Goal: Task Accomplishment & Management: Complete application form

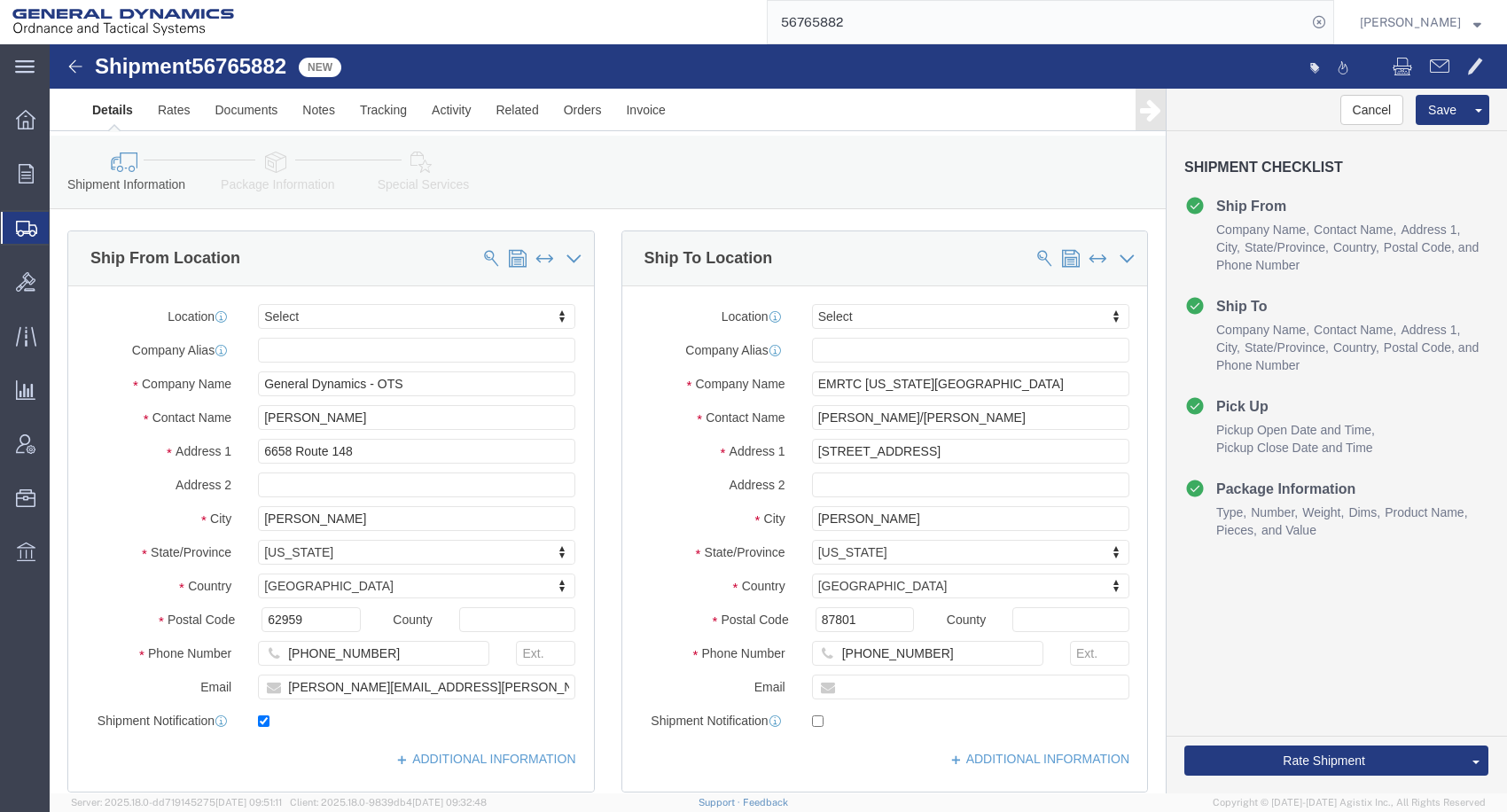
scroll to position [620, 0]
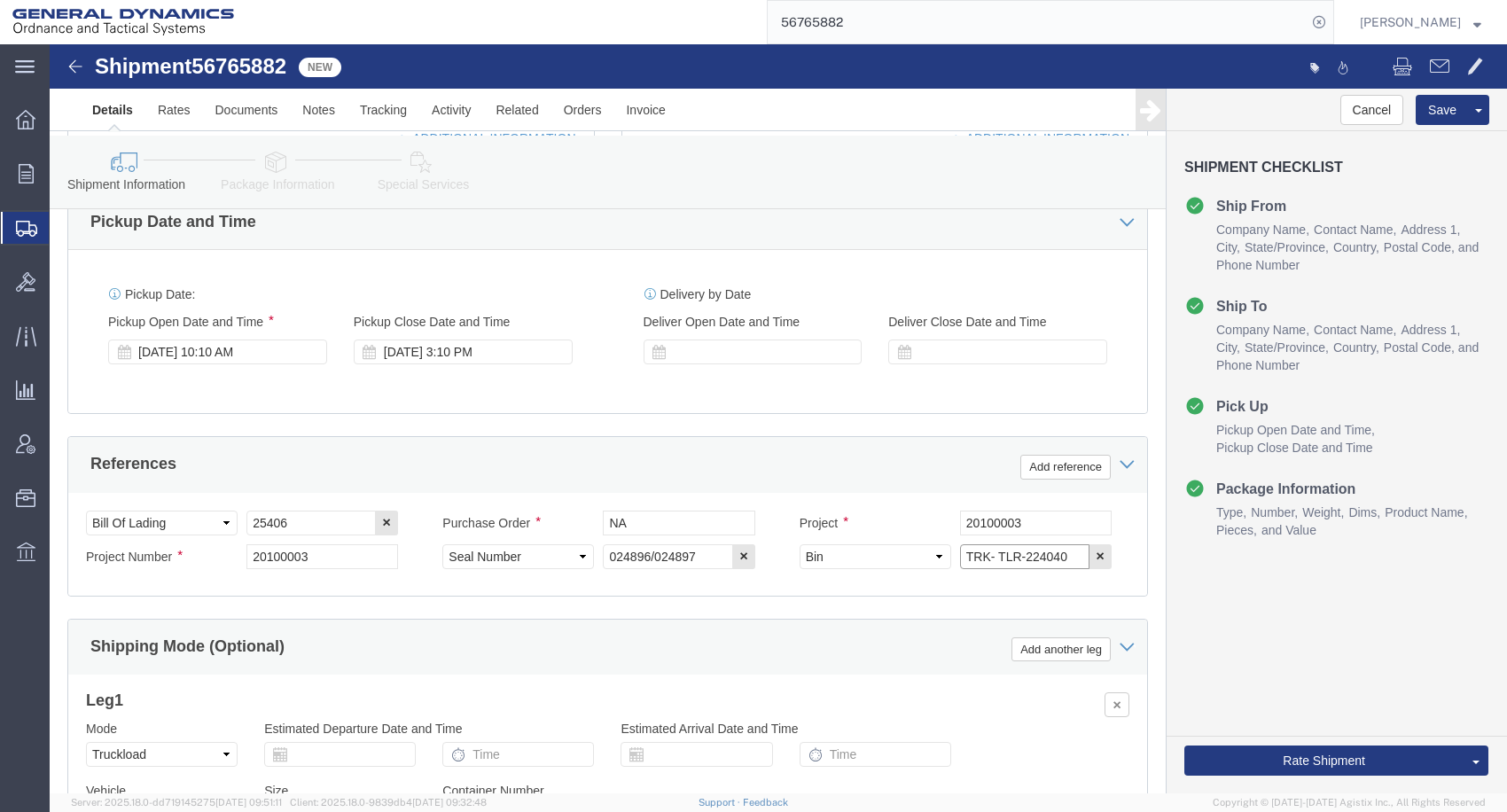
click input "TRK- TLR-224040"
type input "TRK-265041 TLR-224040"
click button "Rate Shipment"
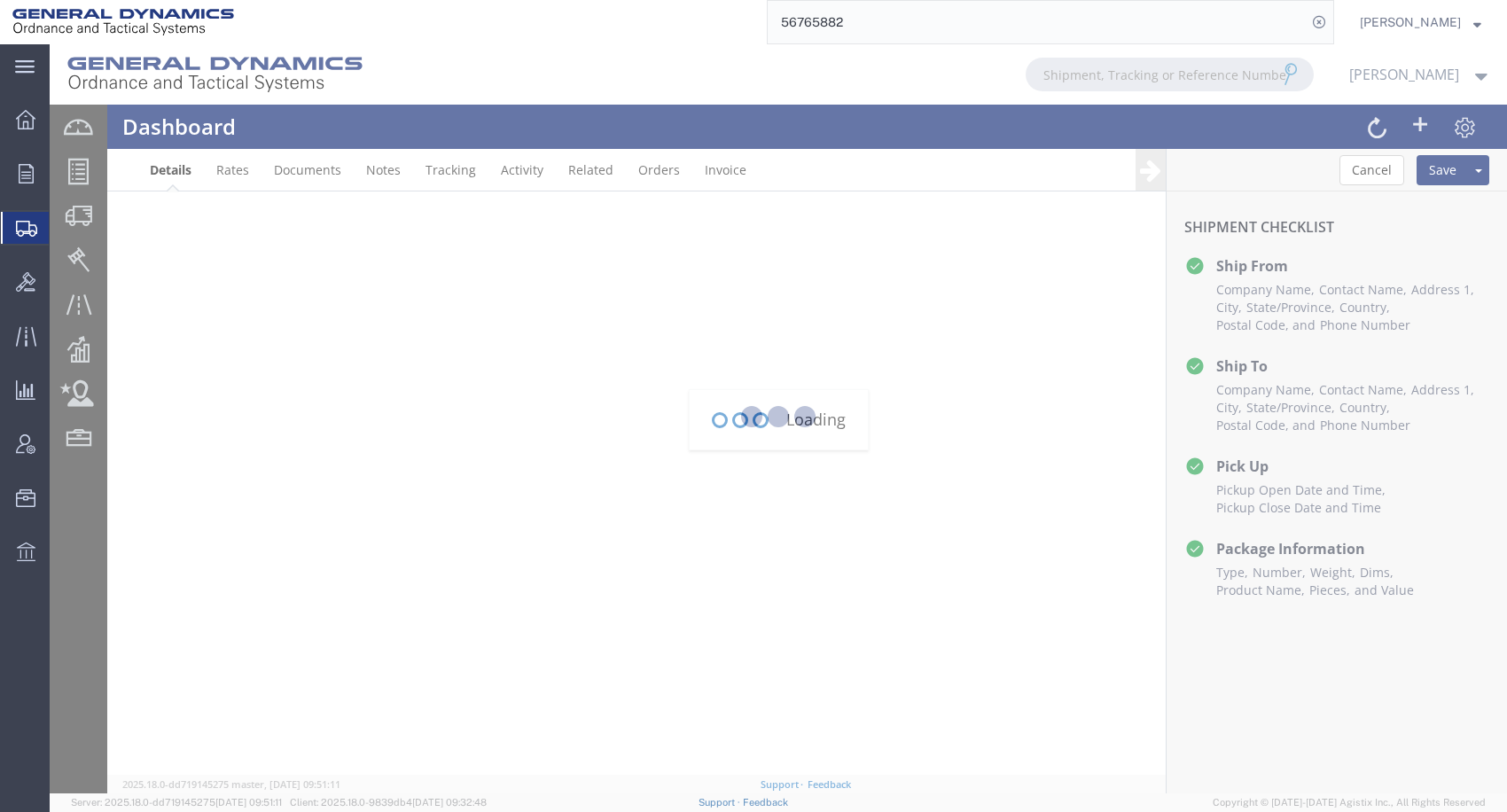
scroll to position [0, 0]
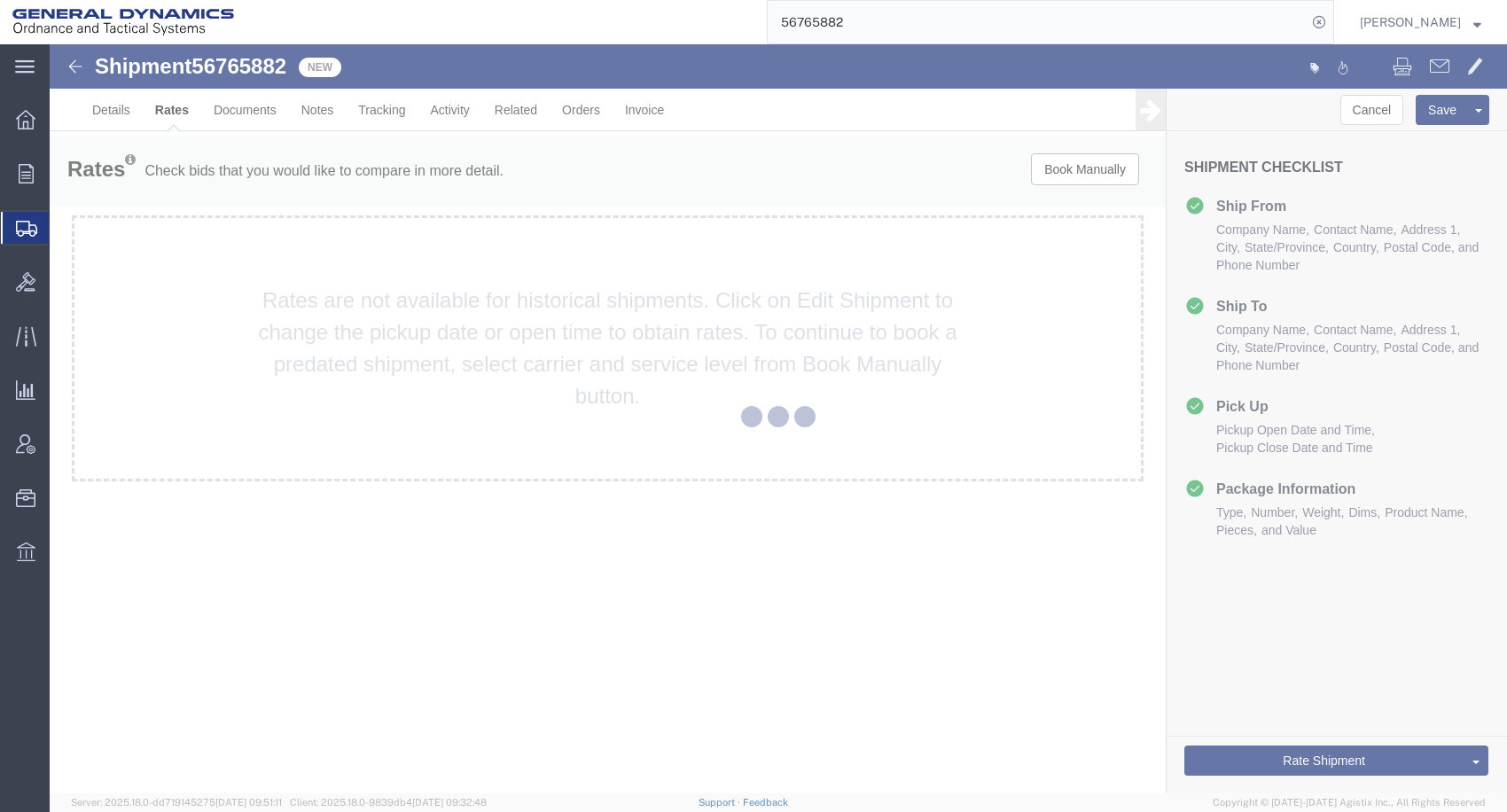
click at [678, 177] on div at bounding box center [779, 419] width 1457 height 748
click at [122, 116] on div at bounding box center [779, 419] width 1457 height 748
click at [832, 173] on div at bounding box center [779, 419] width 1457 height 748
click at [1084, 174] on div at bounding box center [779, 419] width 1457 height 748
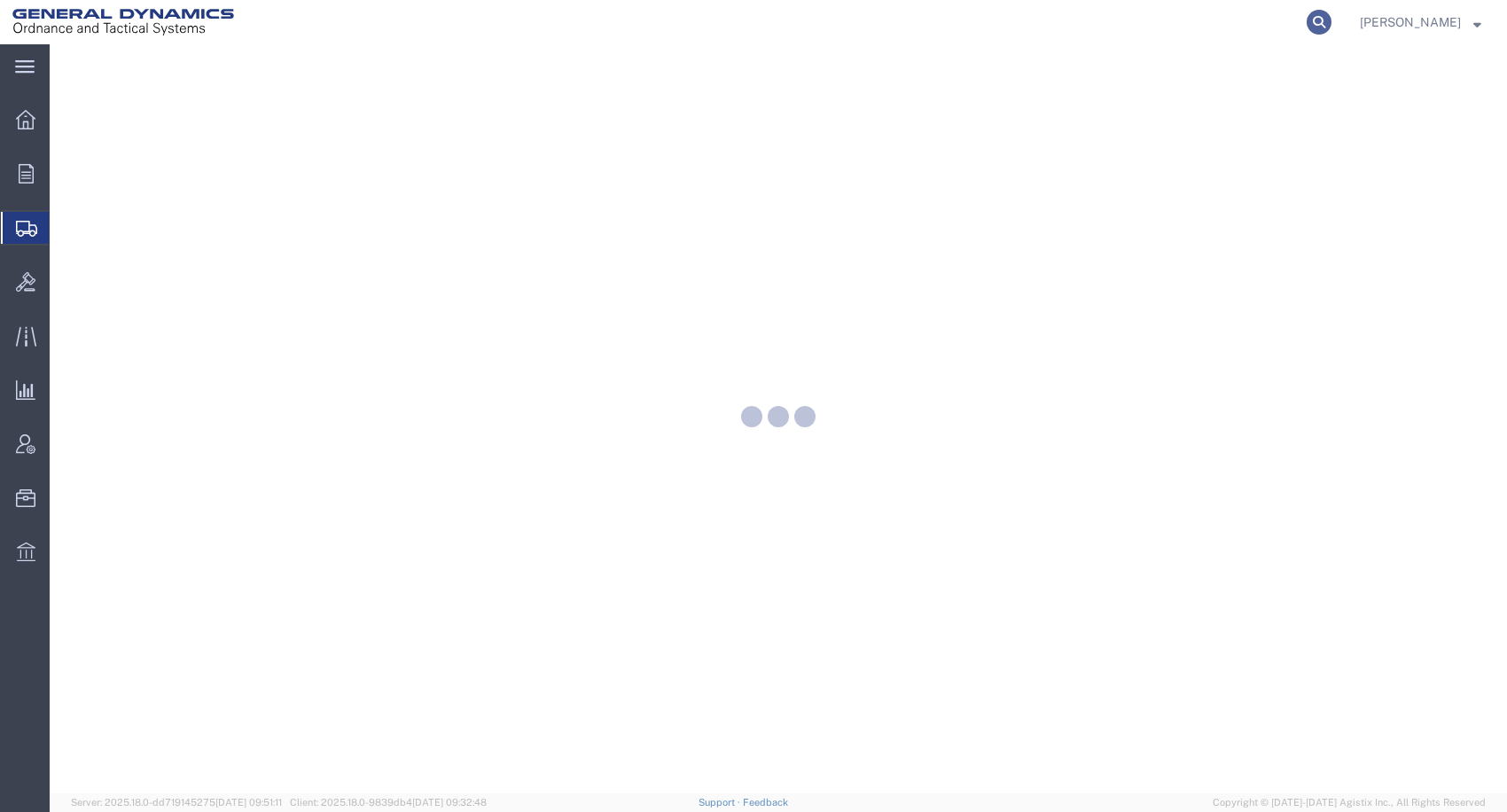
click at [1331, 20] on icon at bounding box center [1319, 22] width 25 height 25
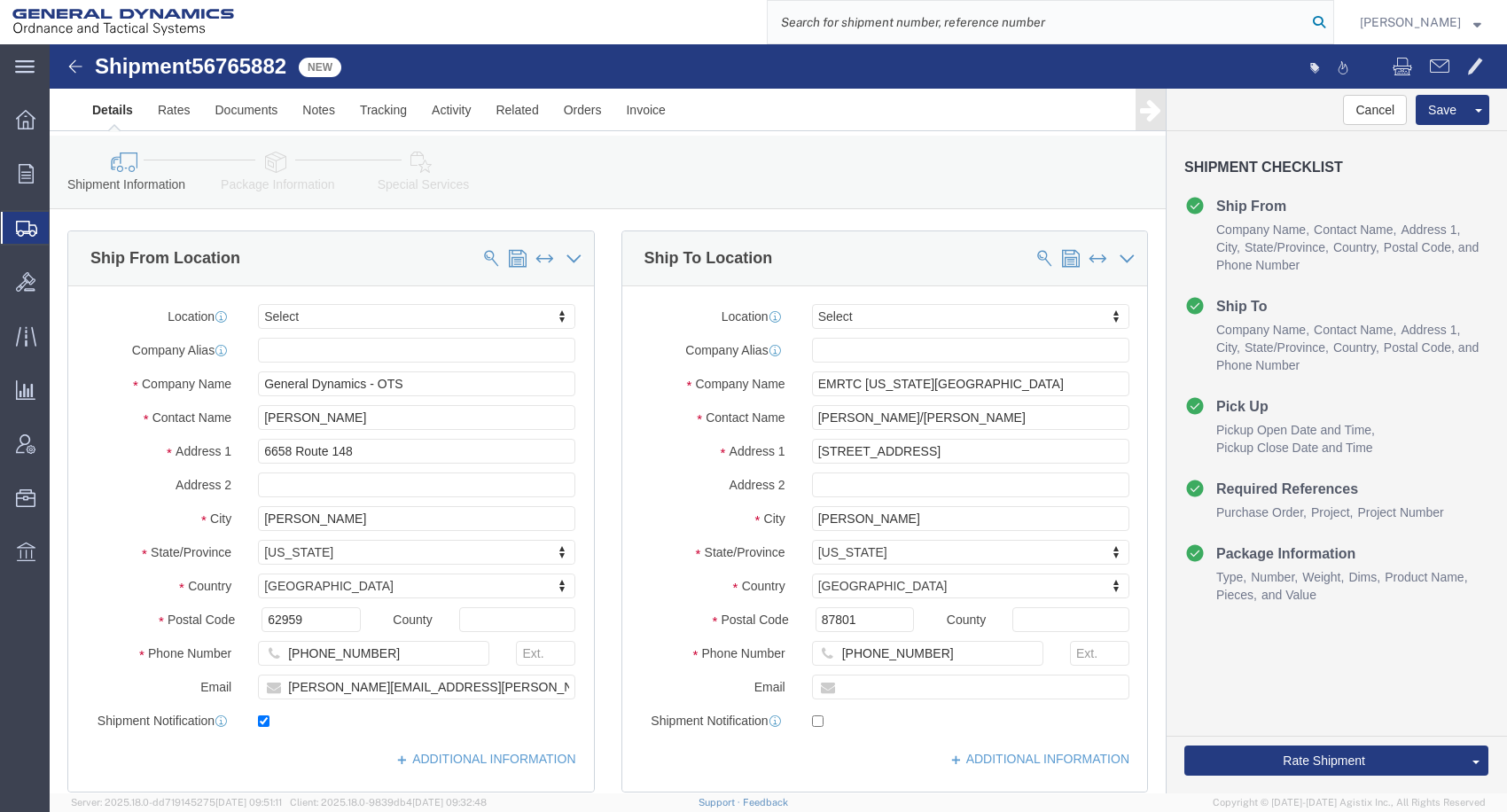
select select
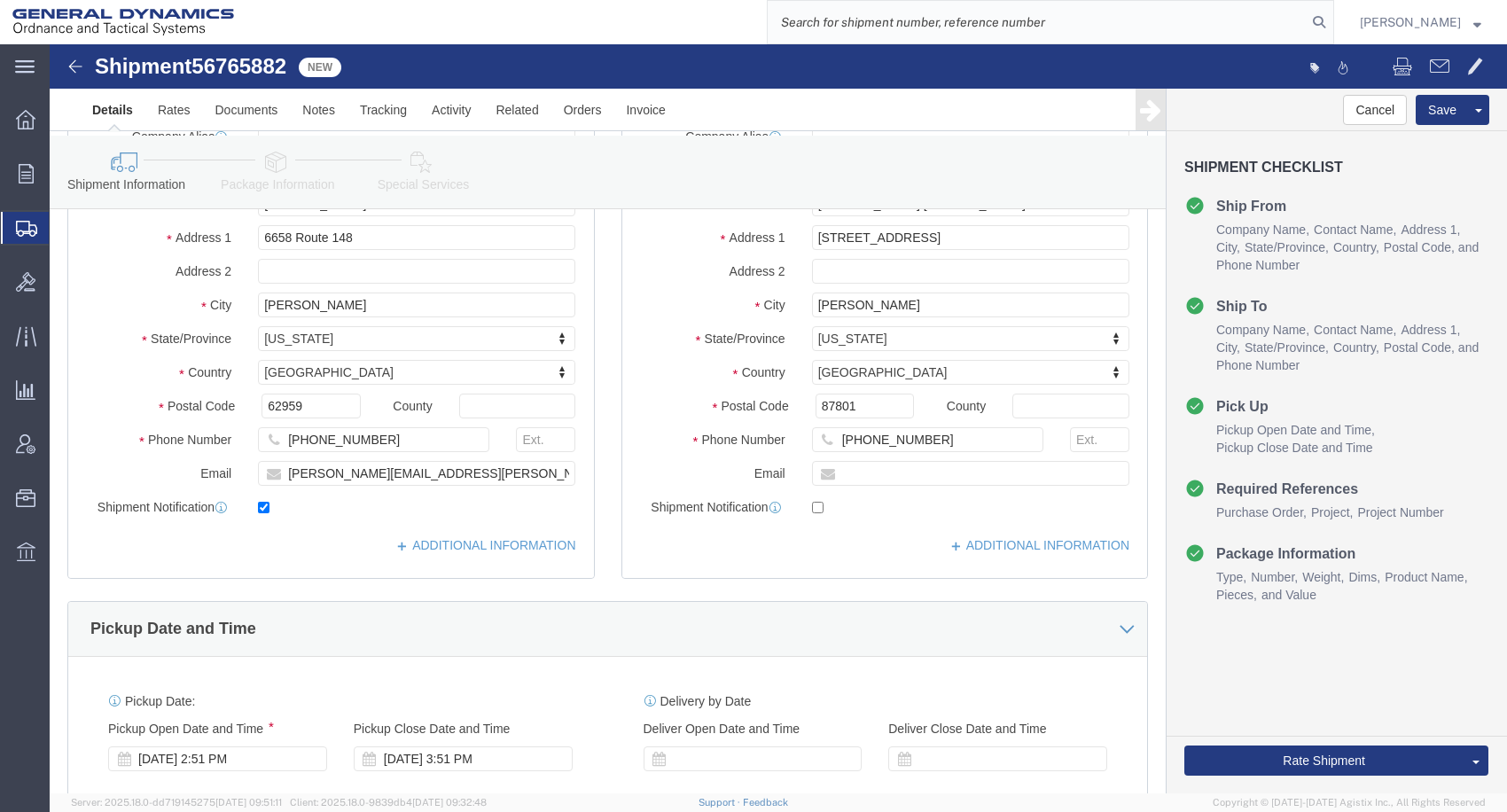
scroll to position [532, 0]
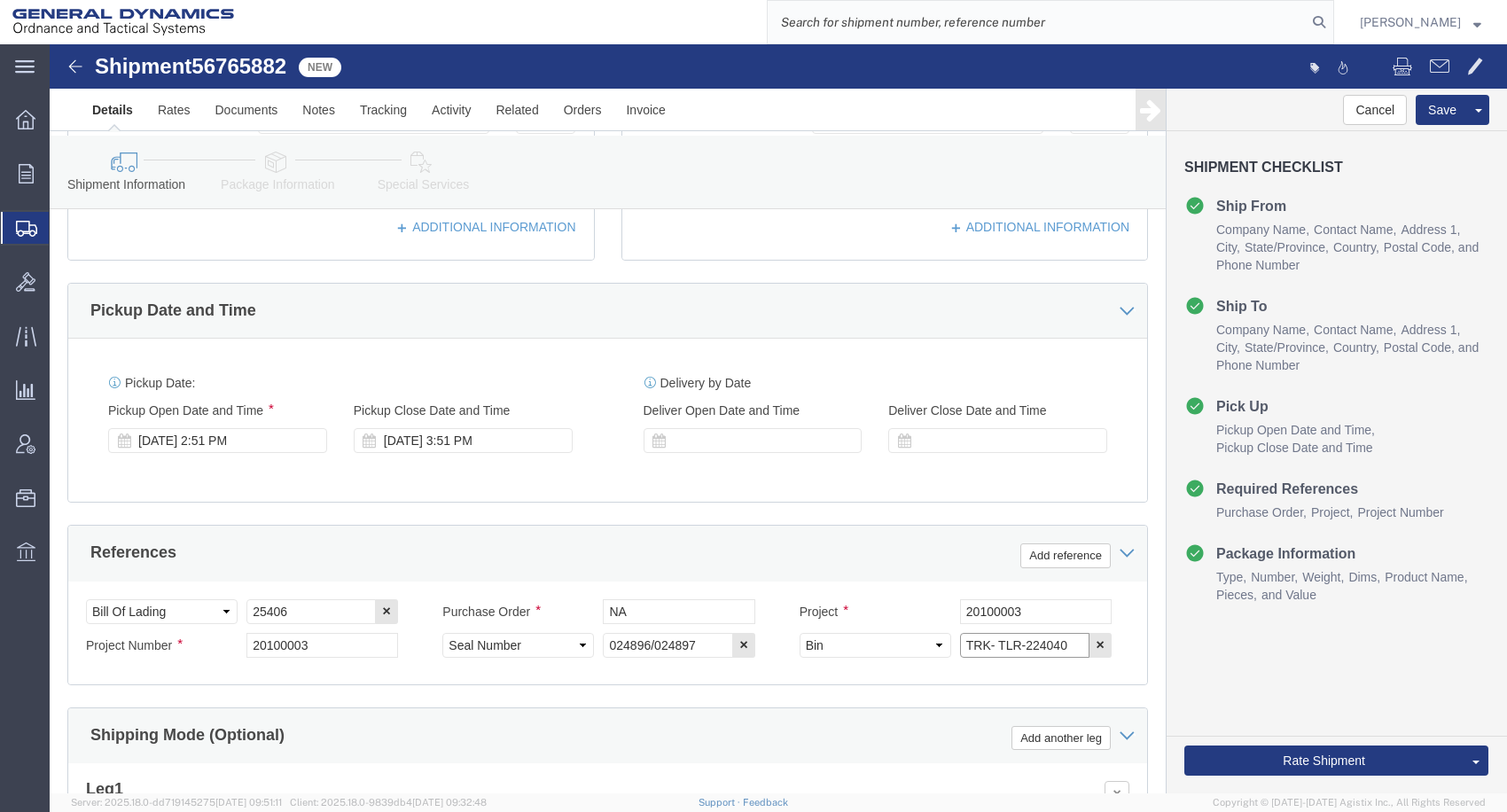
click input "TRK- TLR-224040"
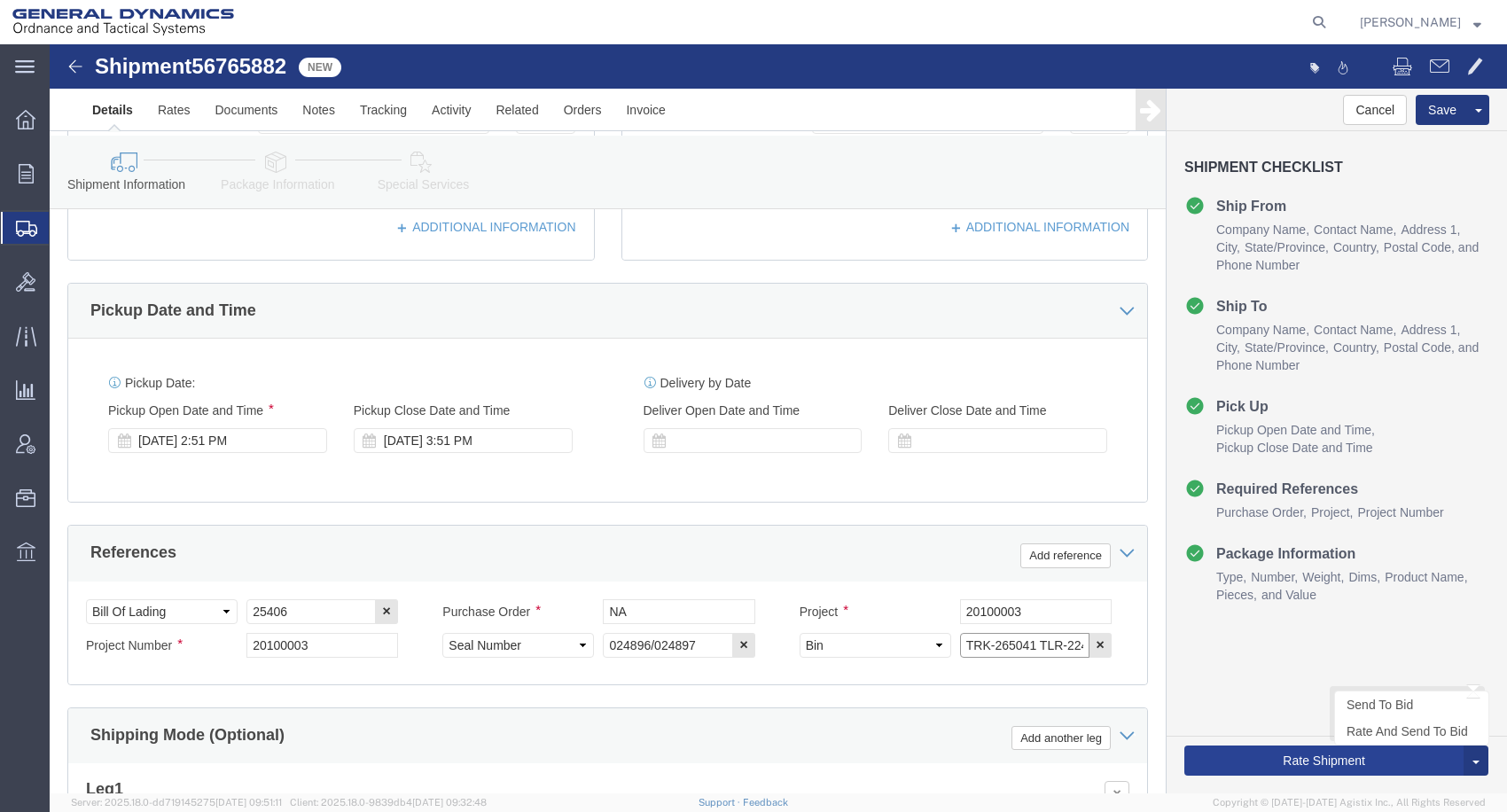
type input "TRK-265041 TLR-224040"
click button "Rate Shipment"
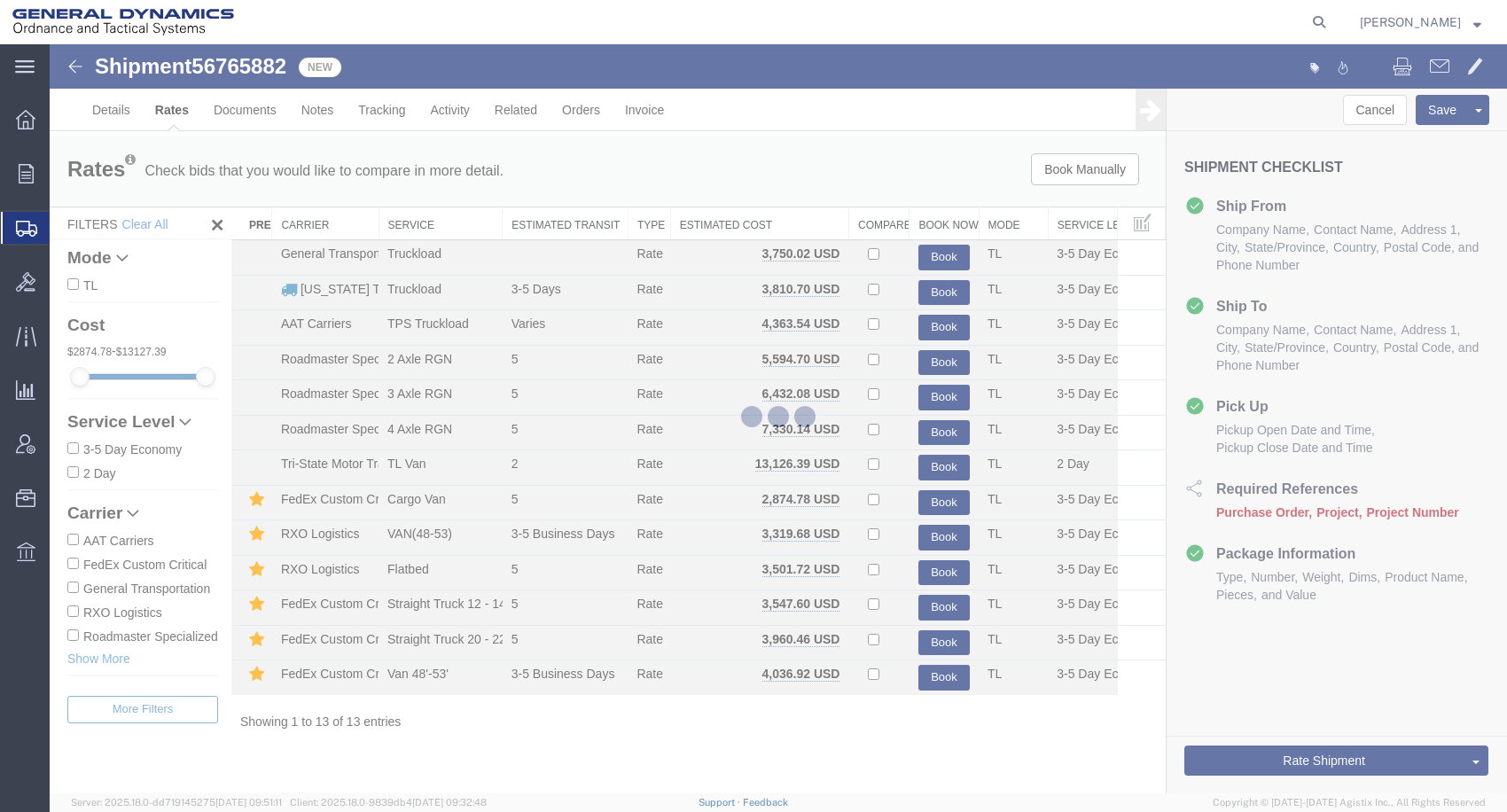
scroll to position [13, 0]
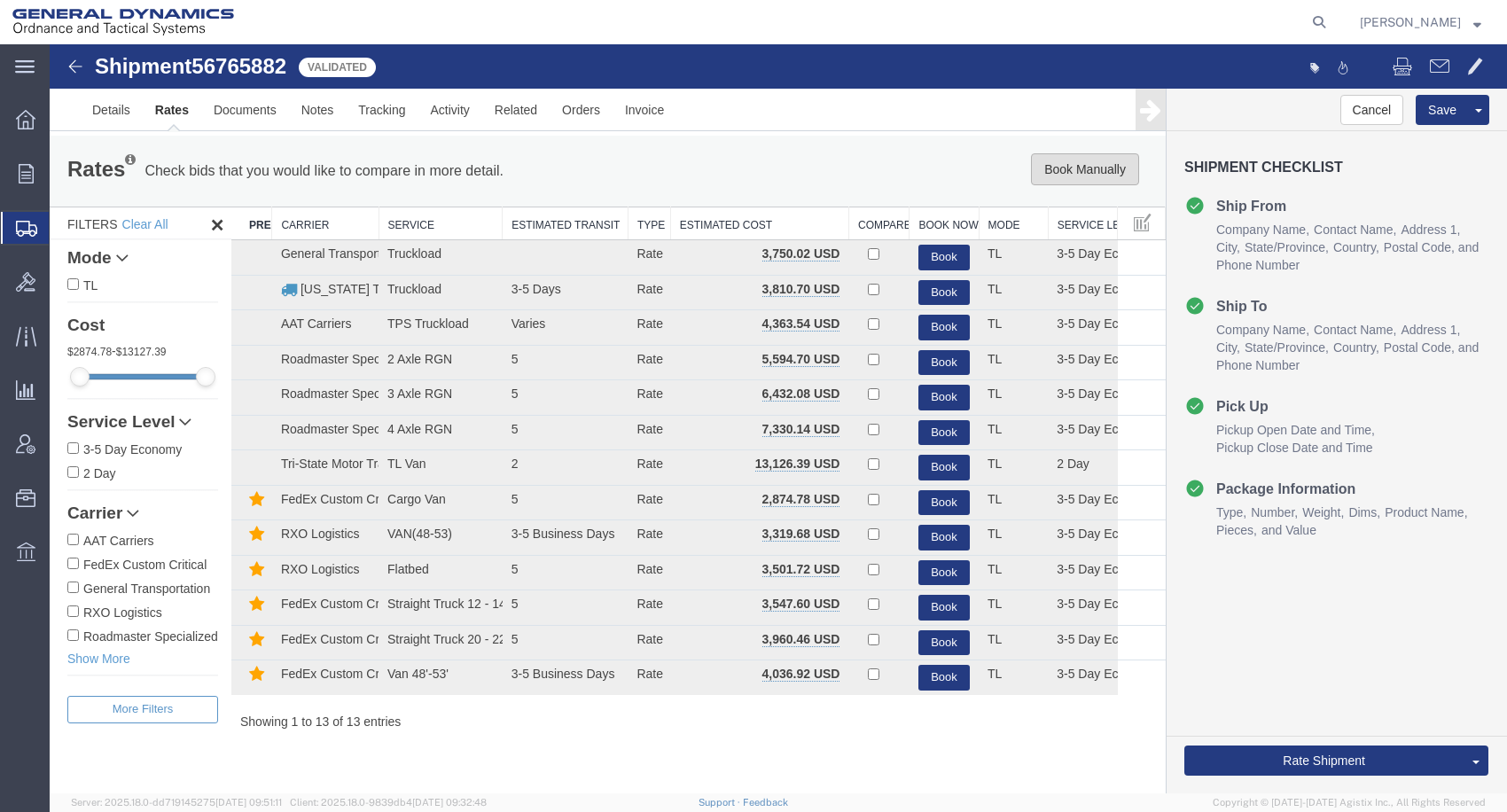
click at [1042, 159] on button "Book Manually" at bounding box center [1084, 168] width 108 height 32
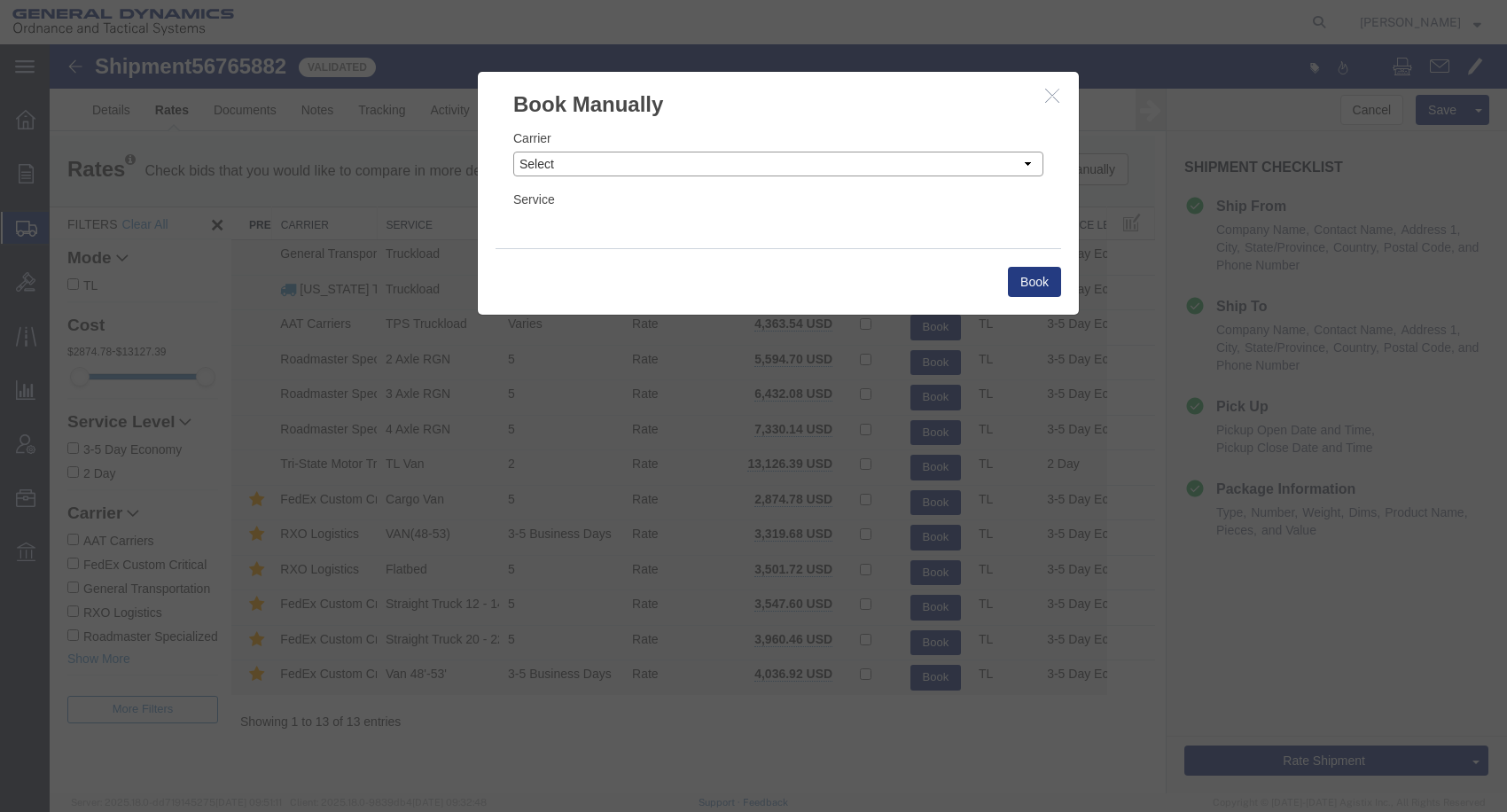
click at [808, 163] on select "Select Add New Carrier (and default service) AAT Carriers AATCO Adcom / Radiant…" at bounding box center [779, 163] width 530 height 25
select select "147"
click at [514, 151] on select "Select Add New Carrier (and default service) AAT Carriers AATCO Adcom / Radiant…" at bounding box center [779, 163] width 530 height 25
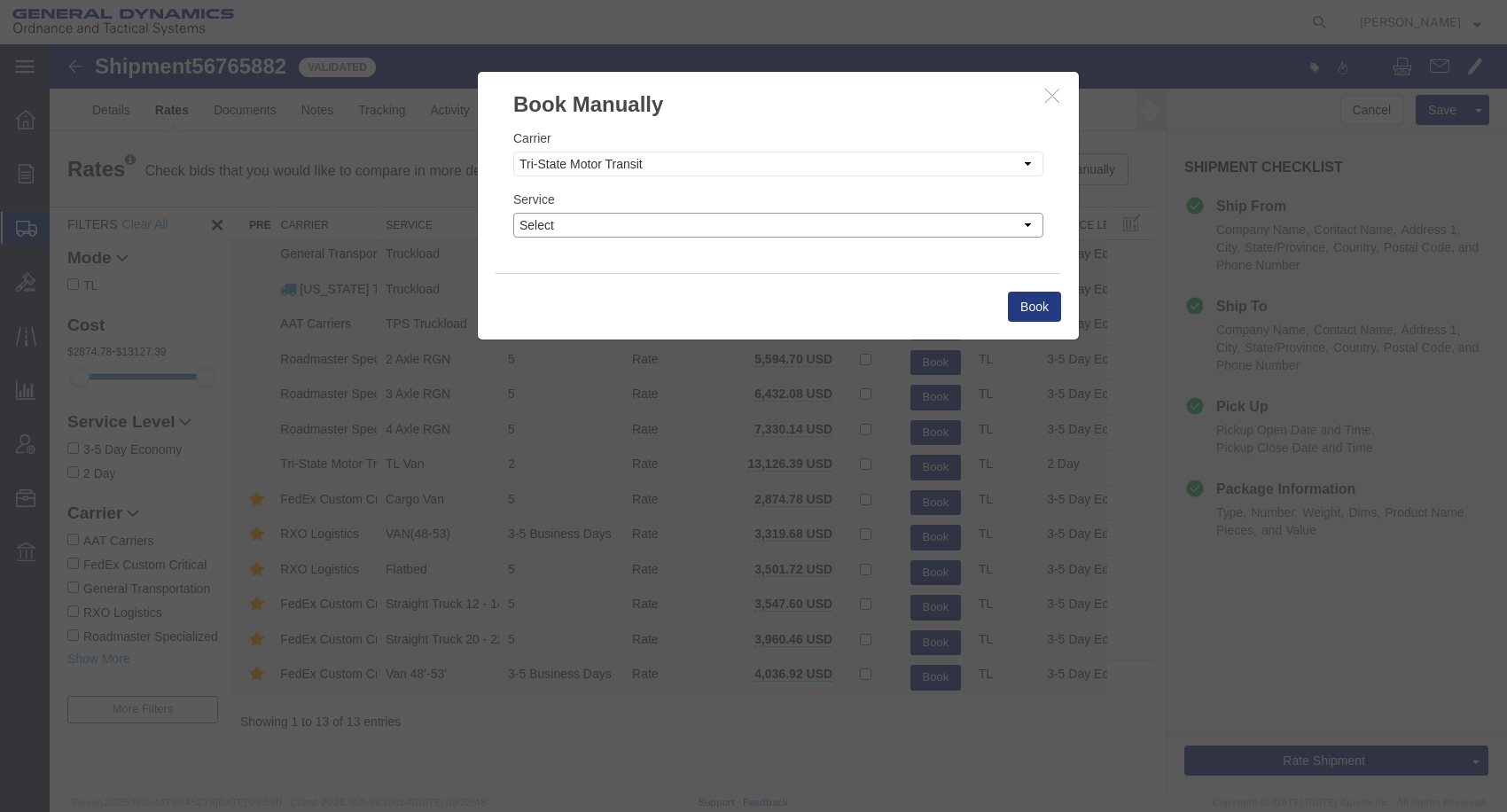
click at [742, 228] on select "Select Hazmat/Explosive Drom Less than Truckload Non-Haz Drom Standard LTL 3-5 …" at bounding box center [779, 225] width 530 height 25
select select "29601"
click at [514, 213] on select "Select Hazmat/Explosive Drom Less than Truckload Non-Haz Drom Standard LTL 3-5 …" at bounding box center [779, 225] width 530 height 25
click at [1034, 311] on button "Book" at bounding box center [1034, 306] width 53 height 30
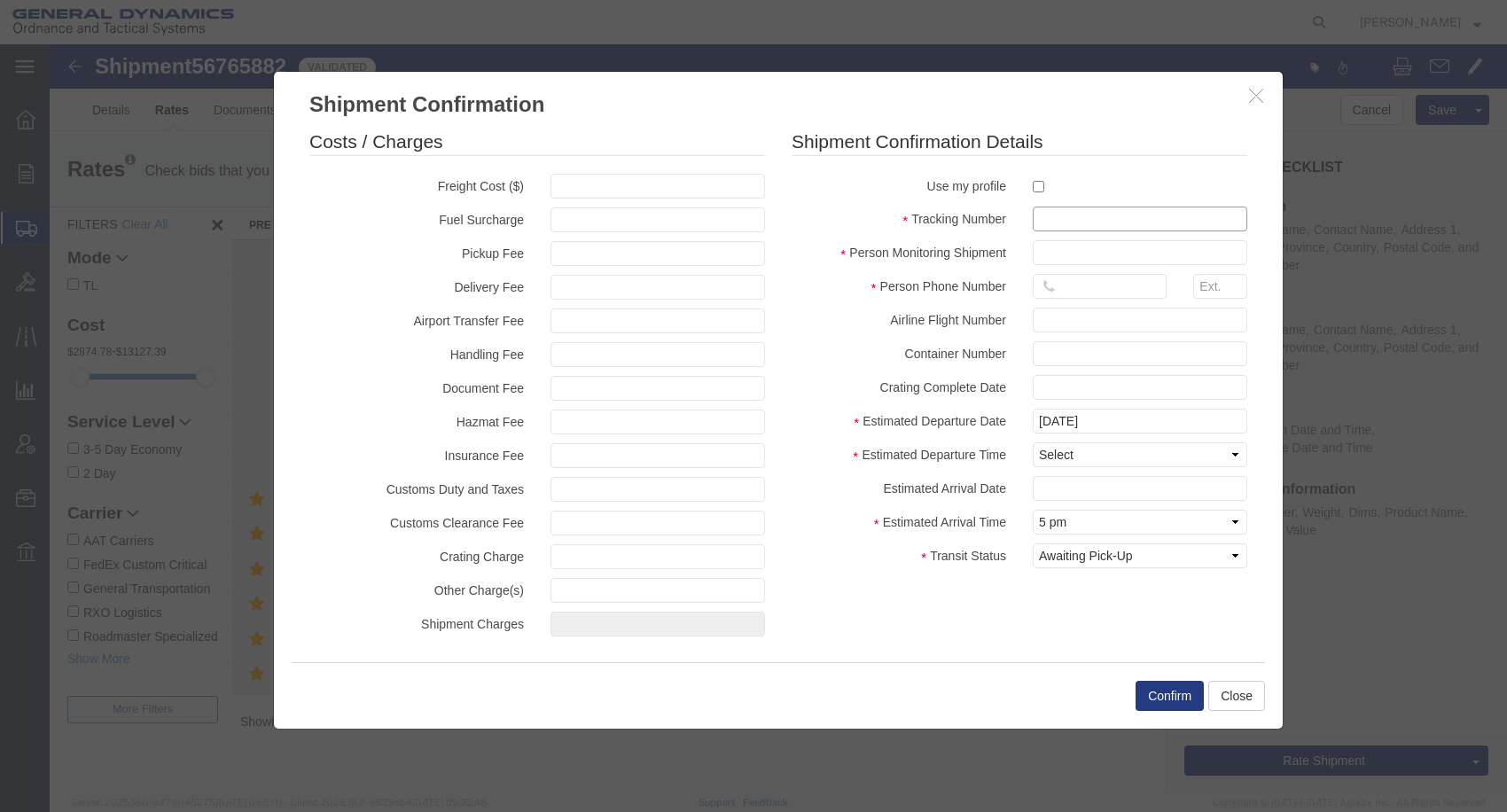
click at [1063, 218] on input "text" at bounding box center [1140, 218] width 215 height 25
type input "25406"
click at [1092, 252] on input "text" at bounding box center [1140, 252] width 215 height 25
type input "RUSS BORUM"
click at [1076, 299] on input "text" at bounding box center [1099, 286] width 134 height 25
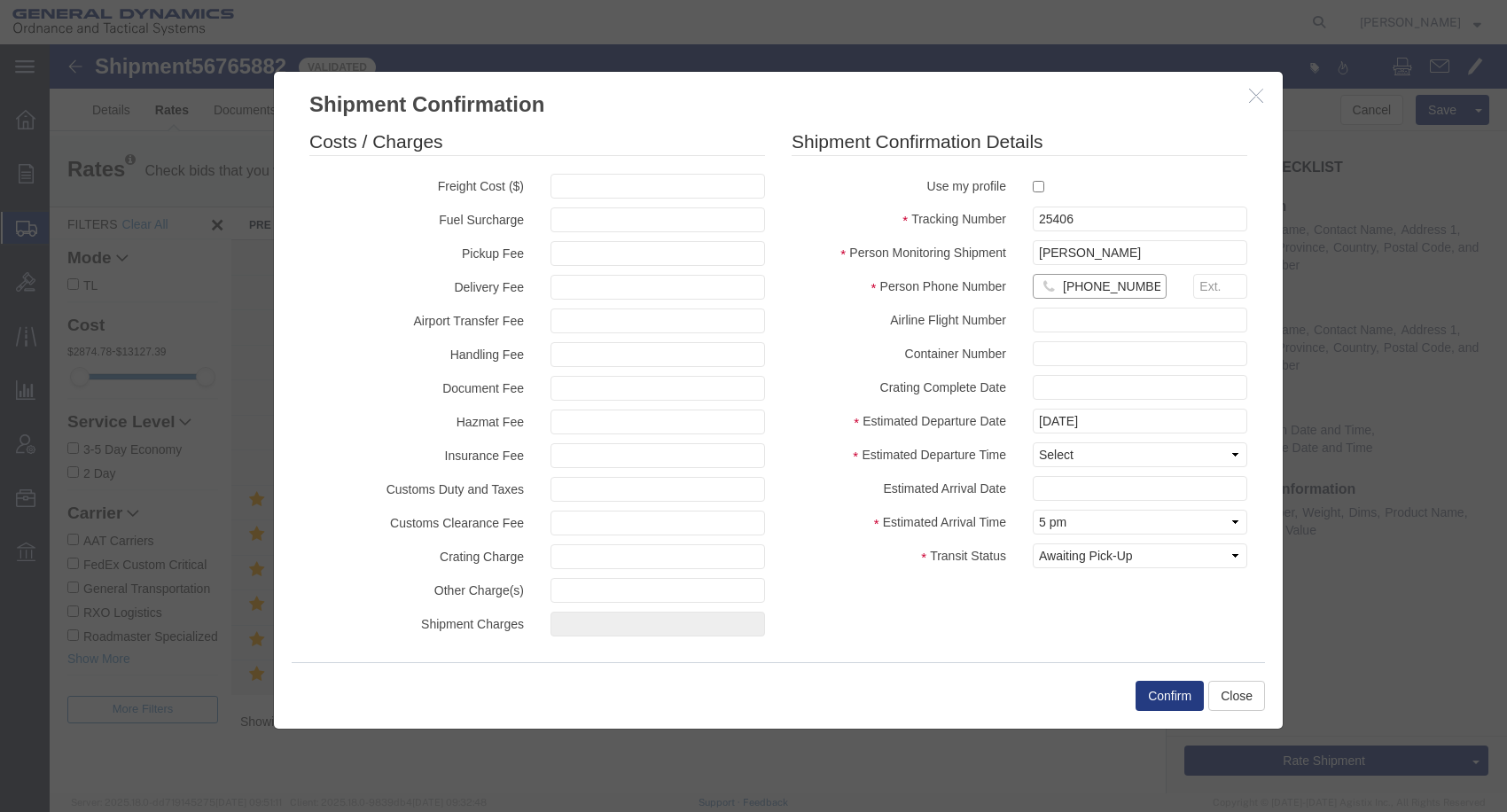
scroll to position [0, 4]
type input "[PHONE_NUMBER]"
click at [1115, 467] on select "Select Midnight 1 am 2 am 3 am 4 am 5 am 6 am 7 am 8 am 9 am 10 am 11 am 12 Noo…" at bounding box center [1140, 454] width 215 height 25
select select "1400"
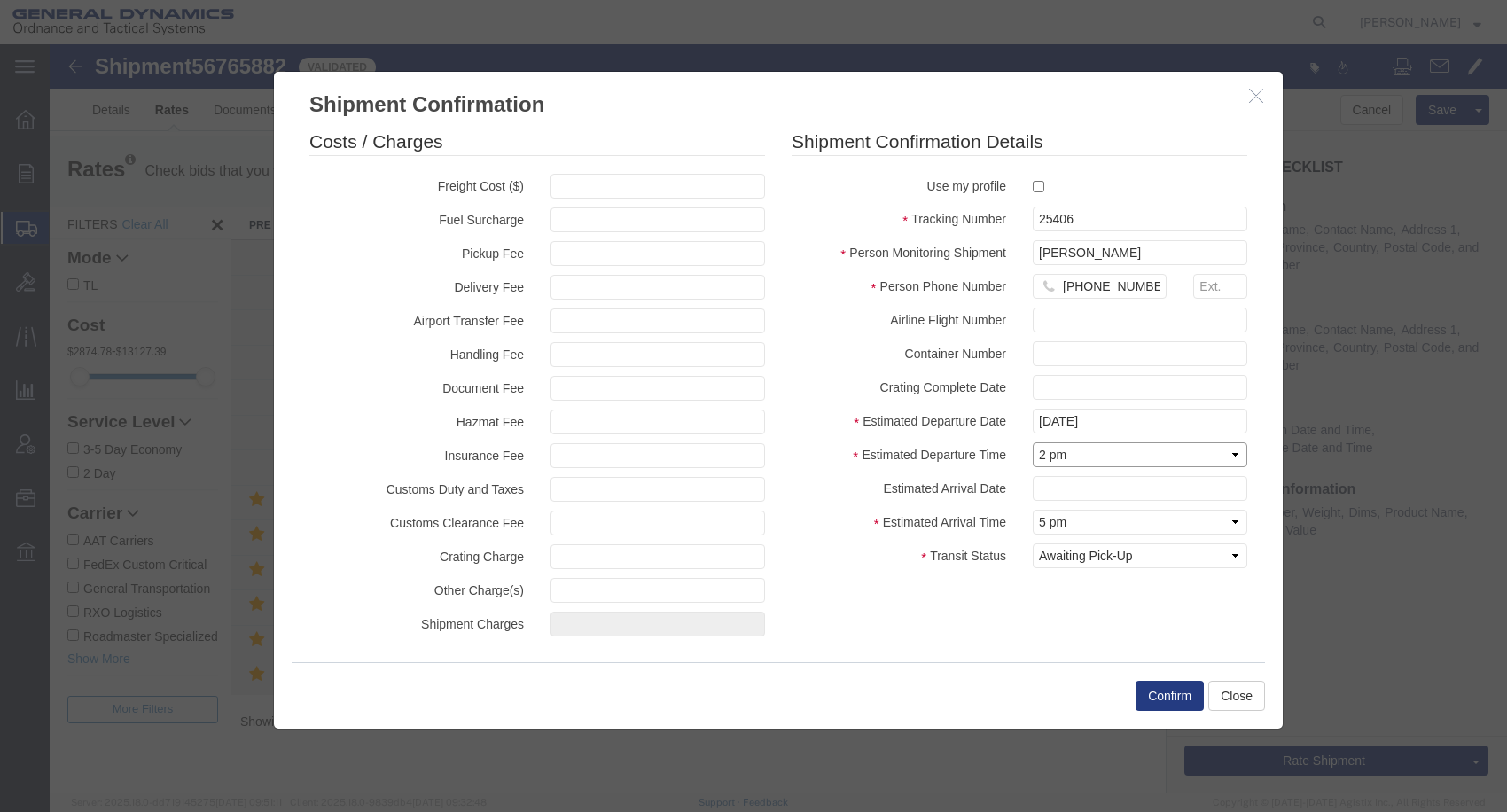
click at [1033, 442] on select "Select Midnight 1 am 2 am 3 am 4 am 5 am 6 am 7 am 8 am 9 am 10 am 11 am 12 Noo…" at bounding box center [1140, 454] width 215 height 25
click at [1153, 696] on button "Confirm" at bounding box center [1169, 695] width 68 height 30
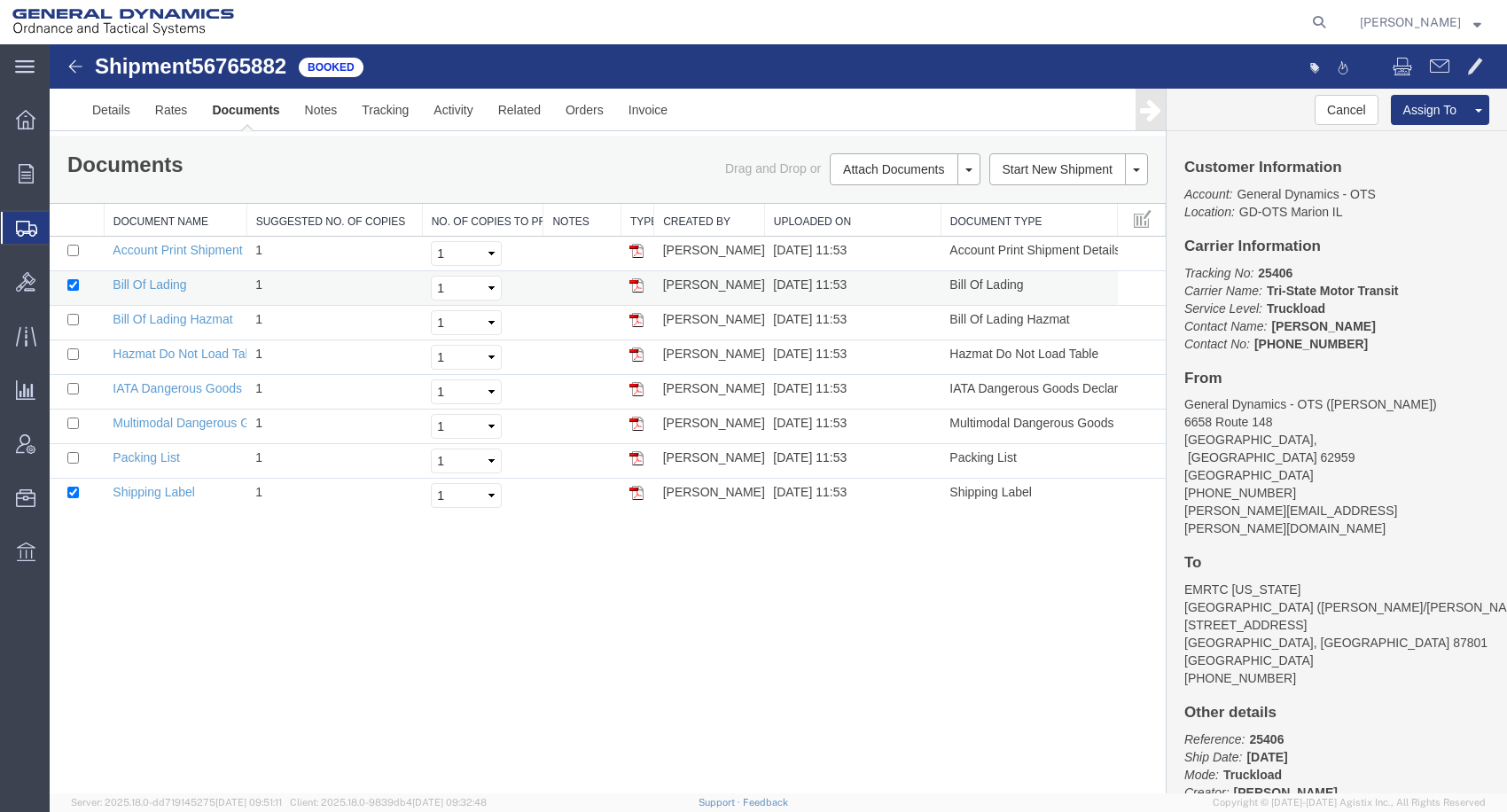
click at [633, 292] on img at bounding box center [636, 286] width 15 height 15
drag, startPoint x: 541, startPoint y: 46, endPoint x: 636, endPoint y: 325, distance: 294.7
click at [636, 325] on img at bounding box center [636, 320] width 15 height 15
drag, startPoint x: 453, startPoint y: 52, endPoint x: 636, endPoint y: 471, distance: 457.2
click at [636, 465] on img at bounding box center [636, 458] width 15 height 15
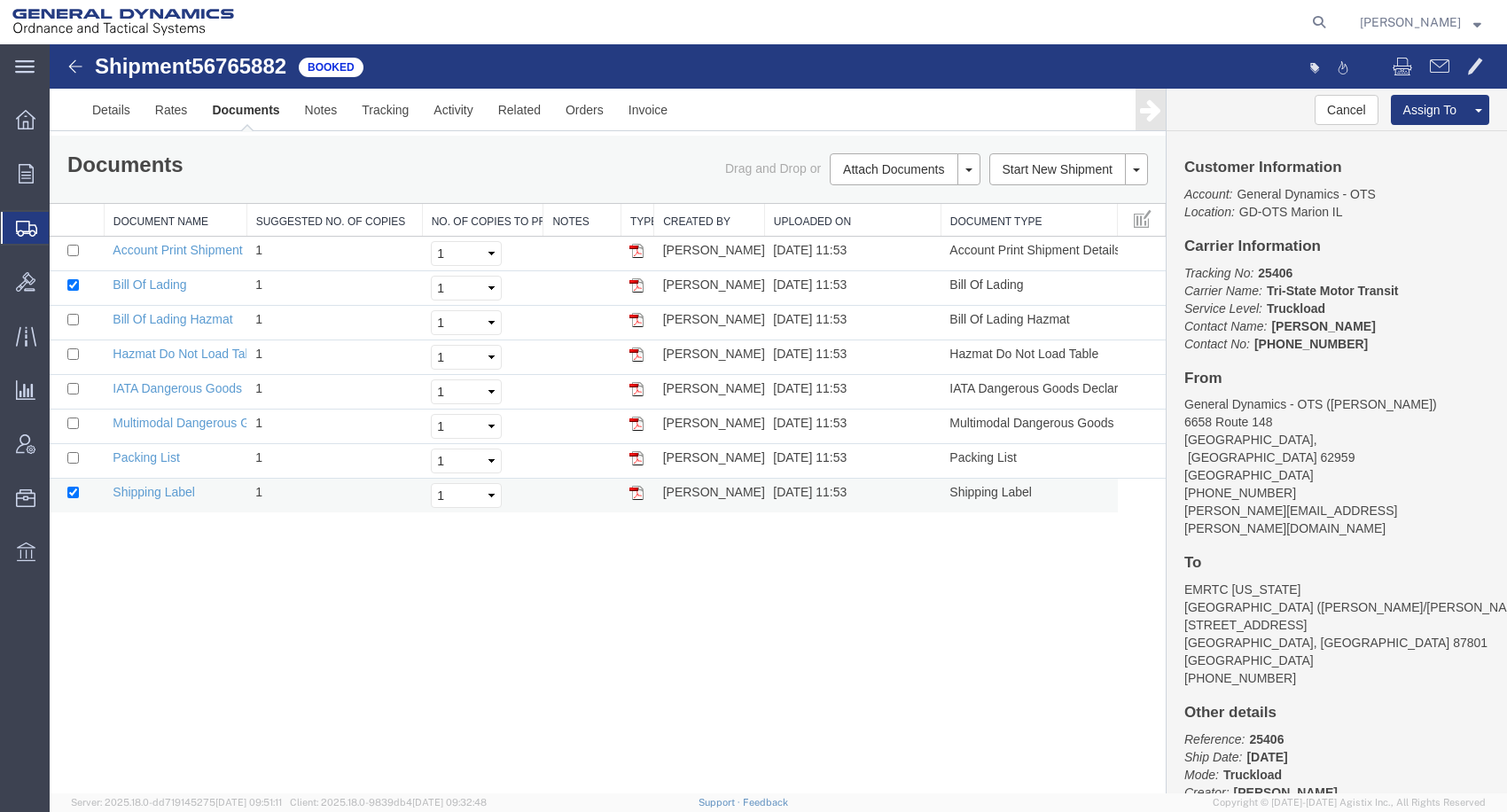
drag, startPoint x: 366, startPoint y: 75, endPoint x: 635, endPoint y: 499, distance: 502.1
click at [635, 499] on img at bounding box center [636, 492] width 15 height 15
